Goal: Navigation & Orientation: Find specific page/section

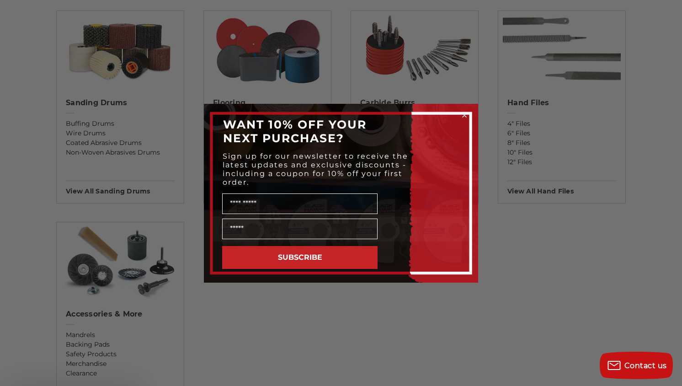
scroll to position [875, 0]
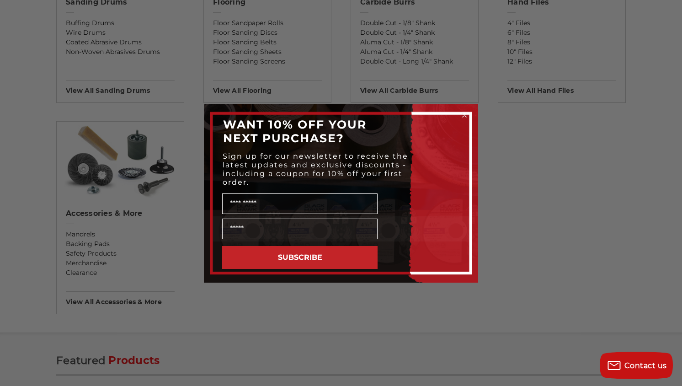
click at [464, 115] on icon "Close dialog" at bounding box center [465, 115] width 4 height 4
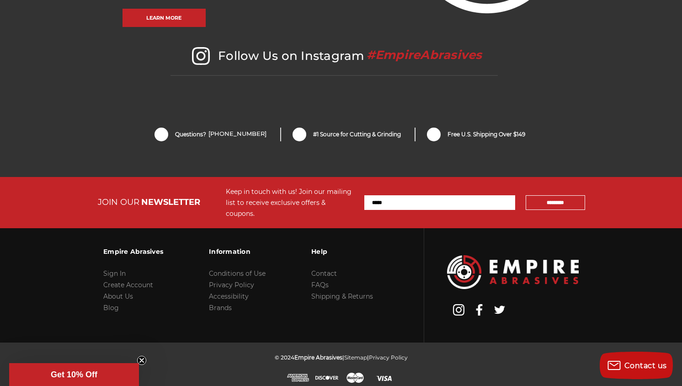
scroll to position [1960, 0]
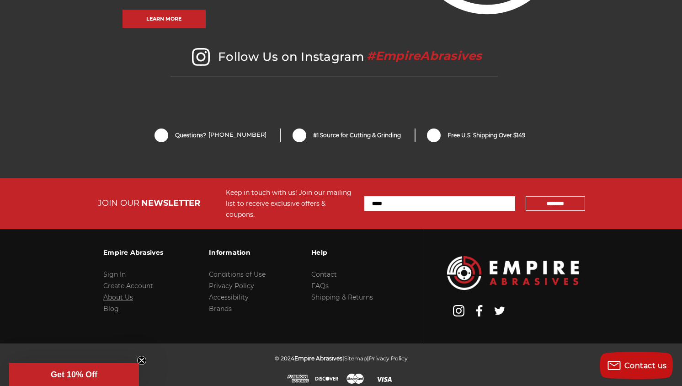
click at [123, 293] on link "About Us" at bounding box center [118, 297] width 30 height 8
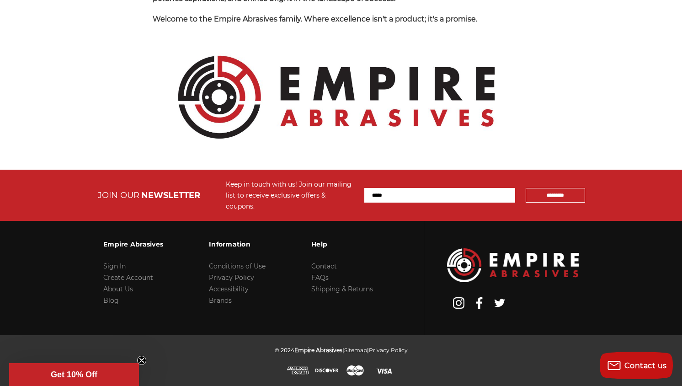
scroll to position [1048, 0]
click at [327, 267] on link "Contact" at bounding box center [324, 266] width 26 height 8
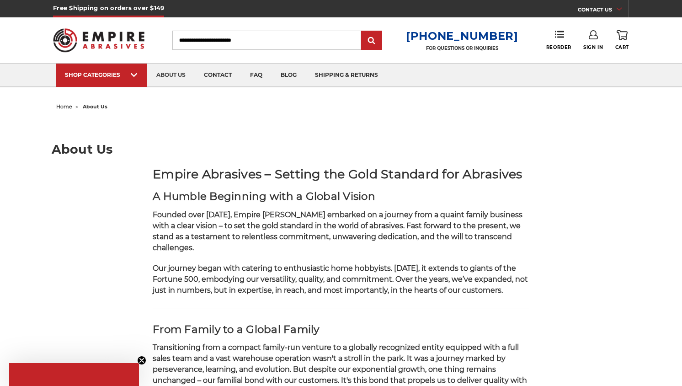
scroll to position [1048, 0]
